Goal: Transaction & Acquisition: Download file/media

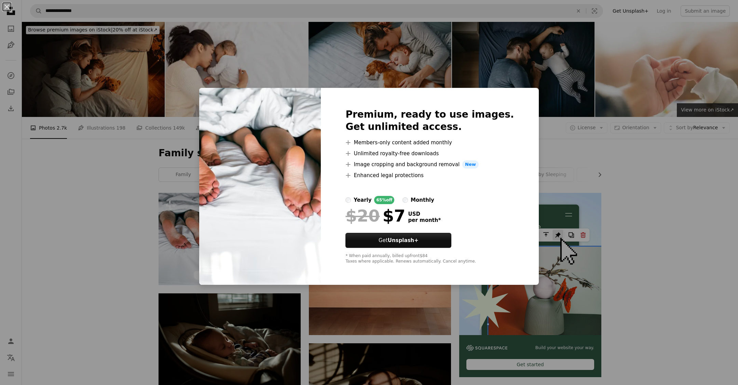
scroll to position [121, 0]
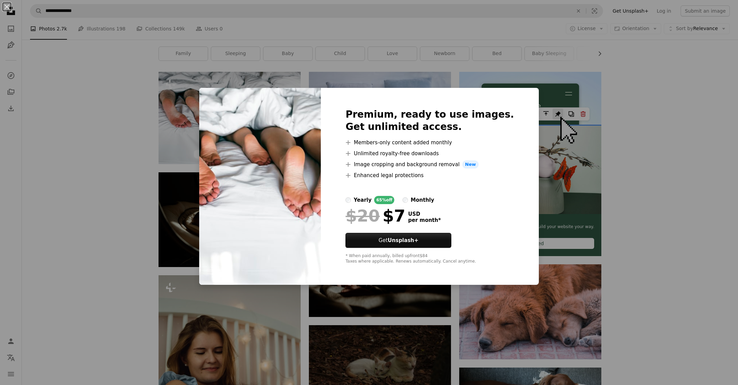
click at [109, 192] on div "An X shape Premium, ready to use images. Get unlimited access. A plus sign Memb…" at bounding box center [369, 192] width 738 height 385
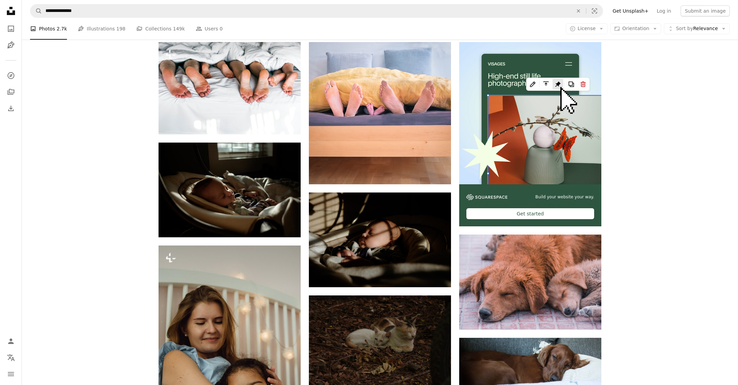
scroll to position [151, 0]
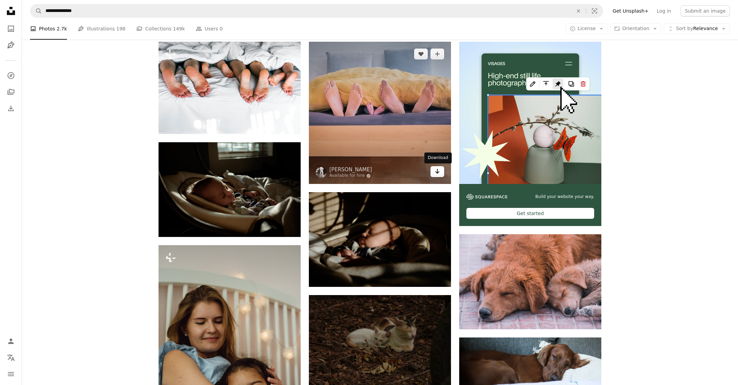
click at [439, 172] on icon "Arrow pointing down" at bounding box center [437, 171] width 5 height 8
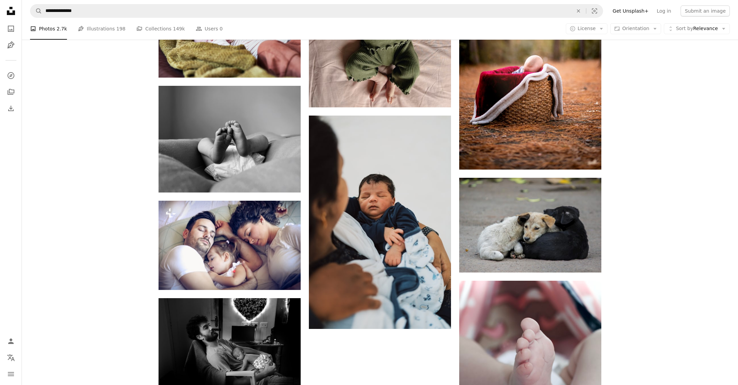
scroll to position [719, 0]
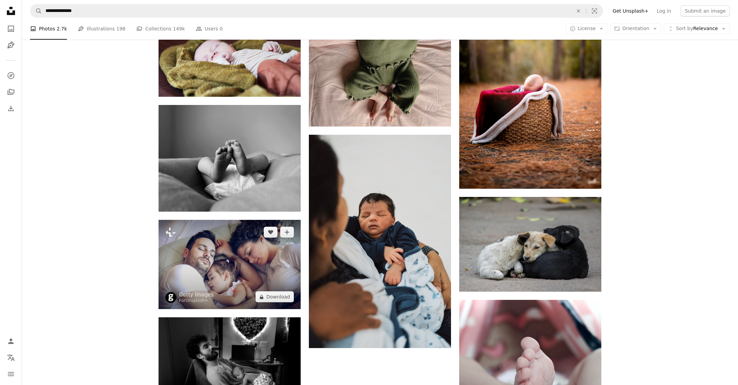
click at [276, 287] on img at bounding box center [230, 264] width 142 height 89
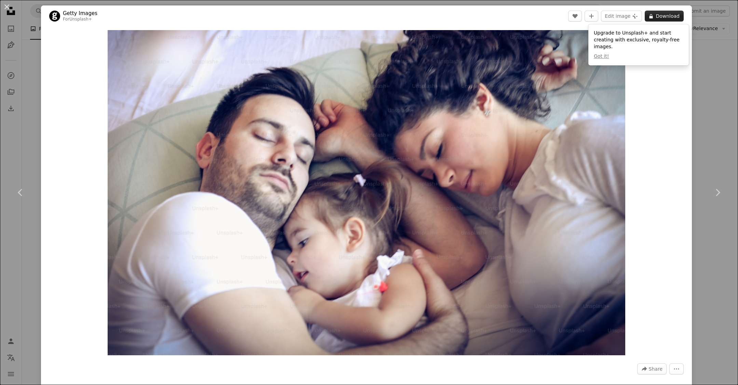
click at [675, 14] on button "A lock Download" at bounding box center [664, 16] width 39 height 11
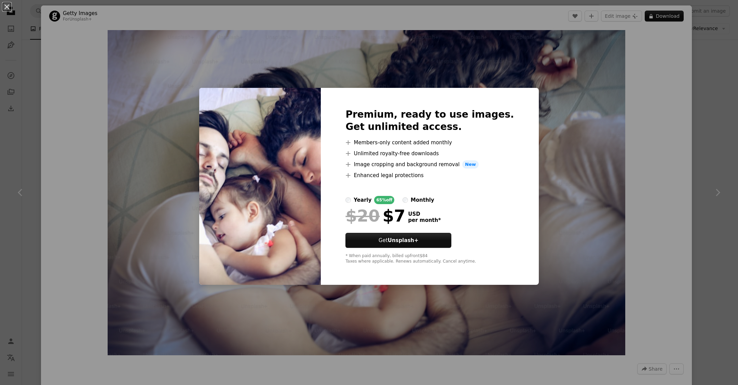
click at [649, 86] on div "An X shape Premium, ready to use images. Get unlimited access. A plus sign Memb…" at bounding box center [369, 192] width 738 height 385
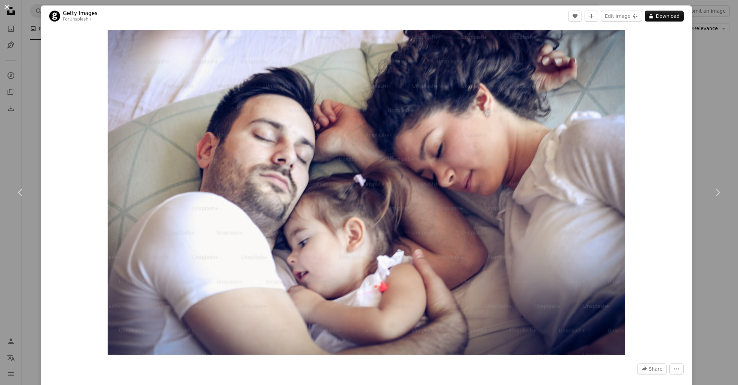
click at [7, 5] on button "An X shape" at bounding box center [7, 7] width 8 height 8
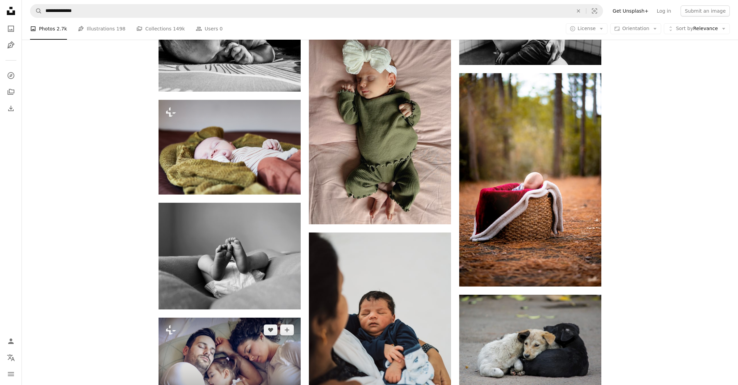
scroll to position [622, 0]
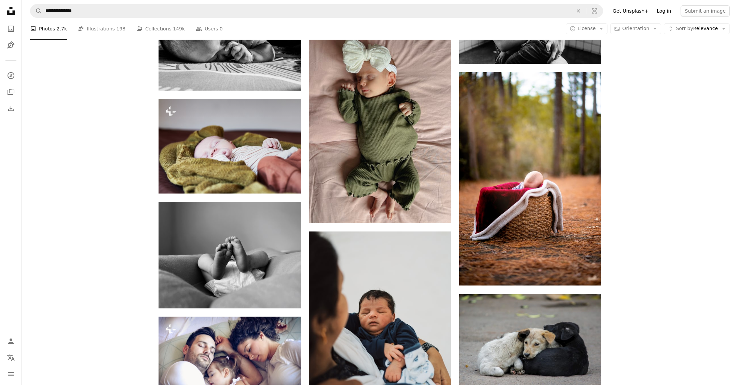
click at [668, 10] on link "Log in" at bounding box center [664, 10] width 23 height 11
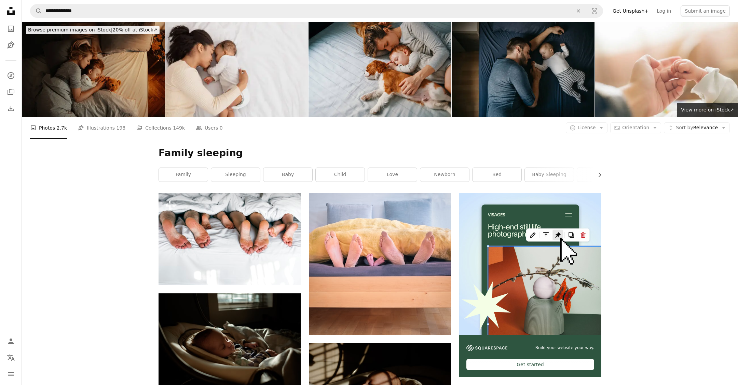
click at [297, 103] on img at bounding box center [236, 69] width 143 height 95
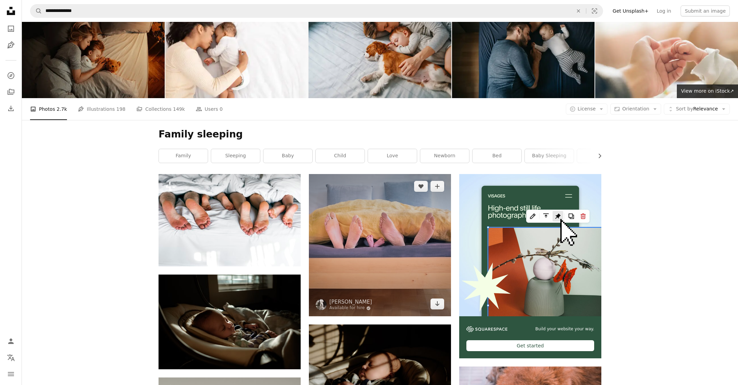
scroll to position [19, 0]
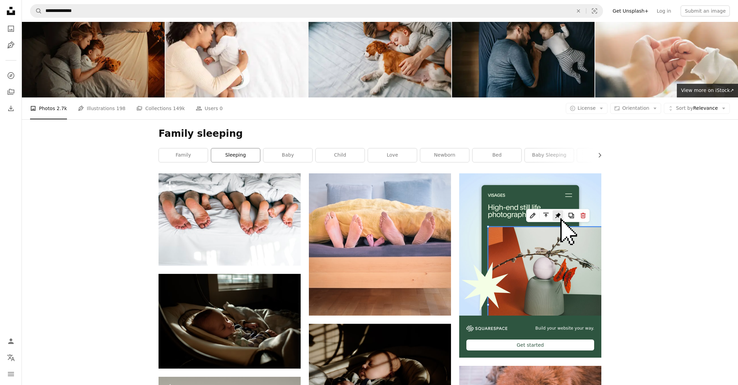
click at [240, 160] on link "sleeping" at bounding box center [235, 155] width 49 height 14
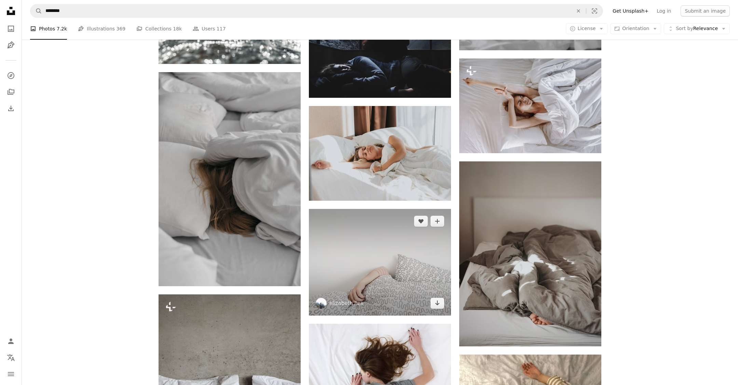
scroll to position [615, 0]
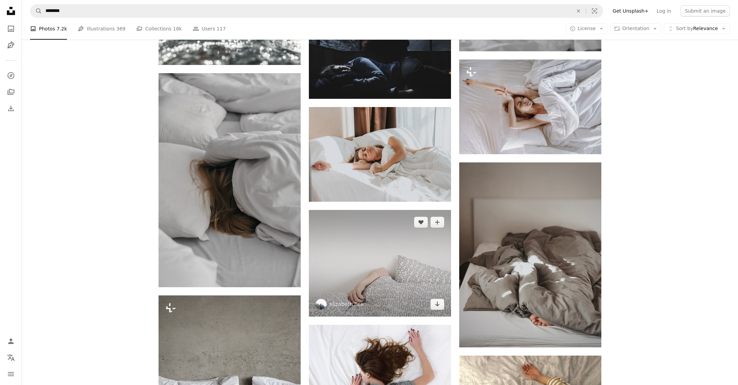
click at [397, 241] on img at bounding box center [380, 263] width 142 height 107
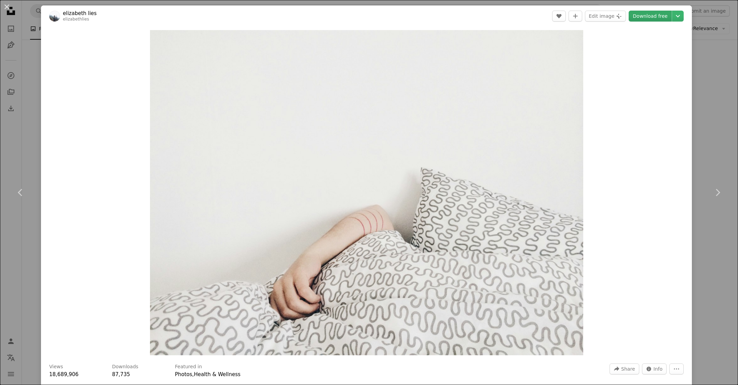
click at [660, 14] on link "Download free" at bounding box center [650, 16] width 43 height 11
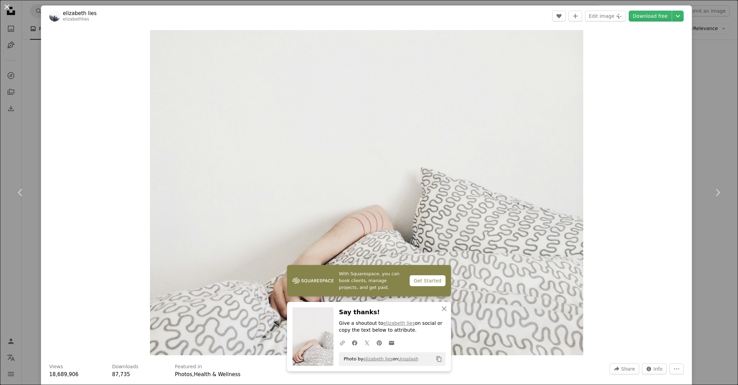
click at [8, 8] on button "An X shape" at bounding box center [7, 7] width 8 height 8
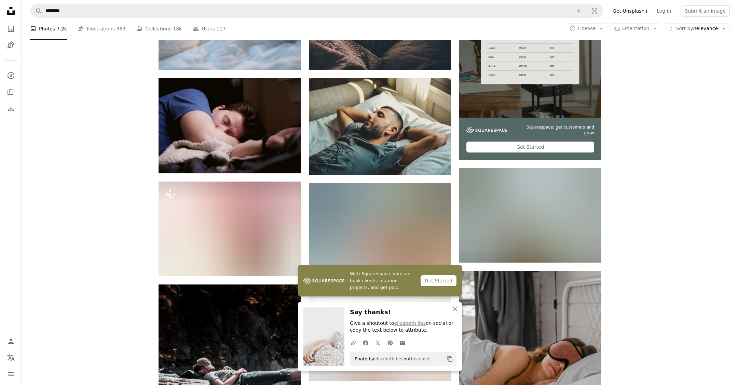
scroll to position [200, 0]
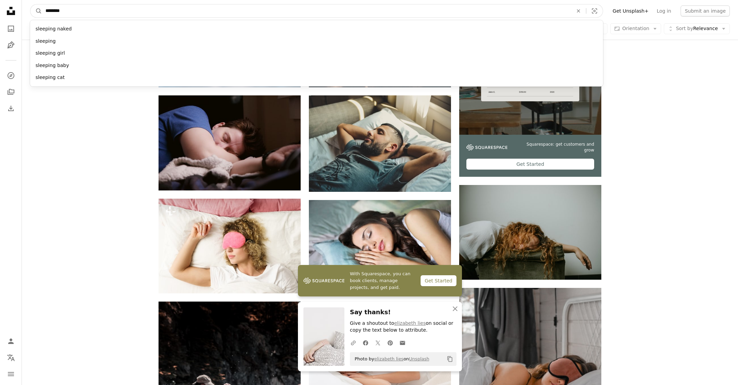
drag, startPoint x: 81, startPoint y: 14, endPoint x: 21, endPoint y: 5, distance: 60.6
type input "*******"
click at [30, 4] on button "A magnifying glass" at bounding box center [36, 10] width 12 height 13
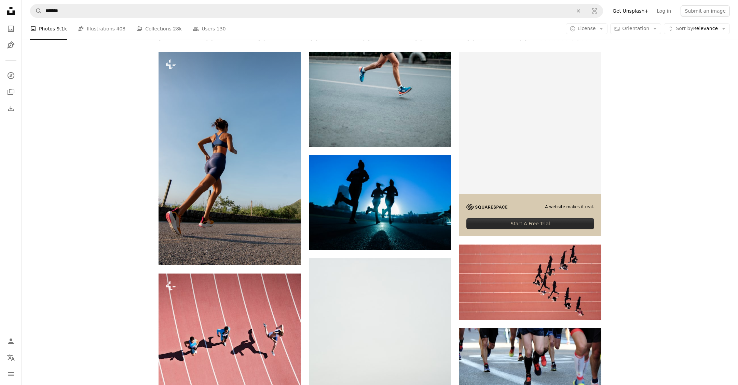
scroll to position [59, 0]
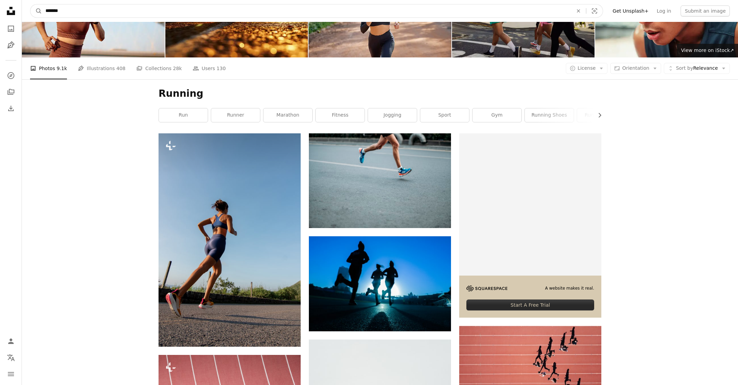
click at [75, 15] on input "*******" at bounding box center [306, 10] width 529 height 13
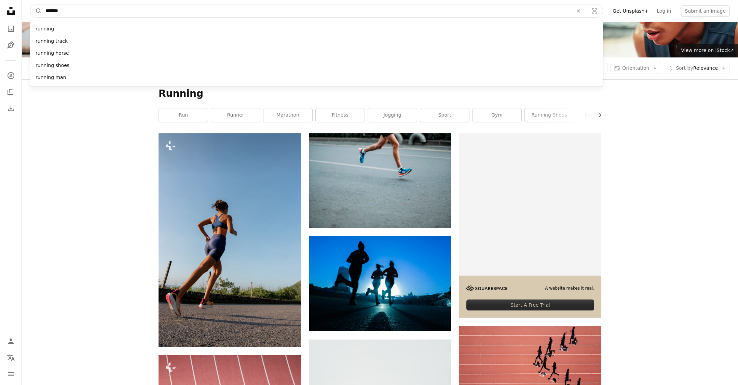
drag, startPoint x: 75, startPoint y: 13, endPoint x: 23, endPoint y: 7, distance: 51.9
click at [23, 8] on nav "A magnifying glass ******* running running track running horse running shoes ru…" at bounding box center [380, 11] width 717 height 22
type input "*********"
click button "A magnifying glass" at bounding box center [36, 10] width 12 height 13
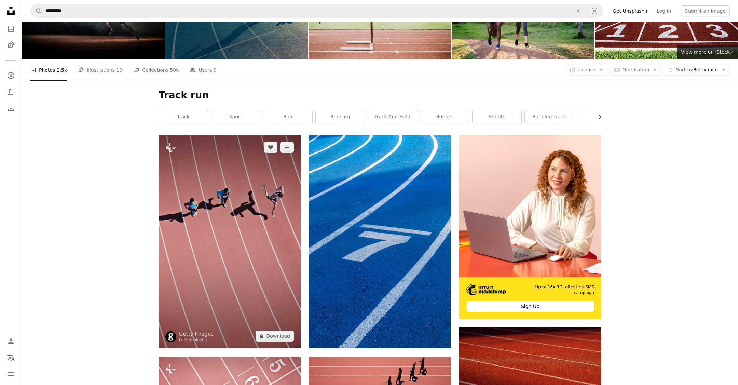
scroll to position [68, 0]
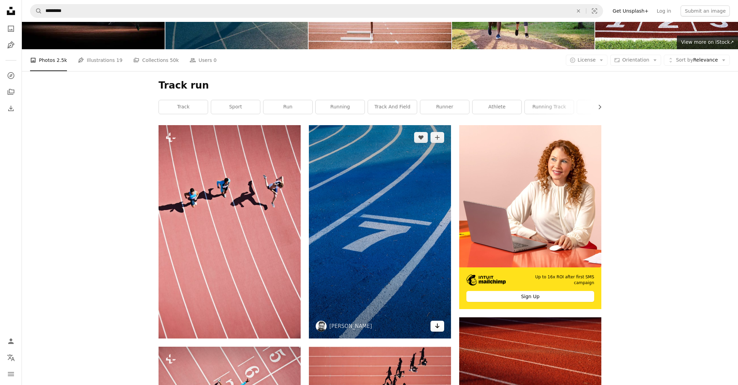
click at [434, 329] on link "Arrow pointing down" at bounding box center [438, 326] width 14 height 11
